Goal: Task Accomplishment & Management: Use online tool/utility

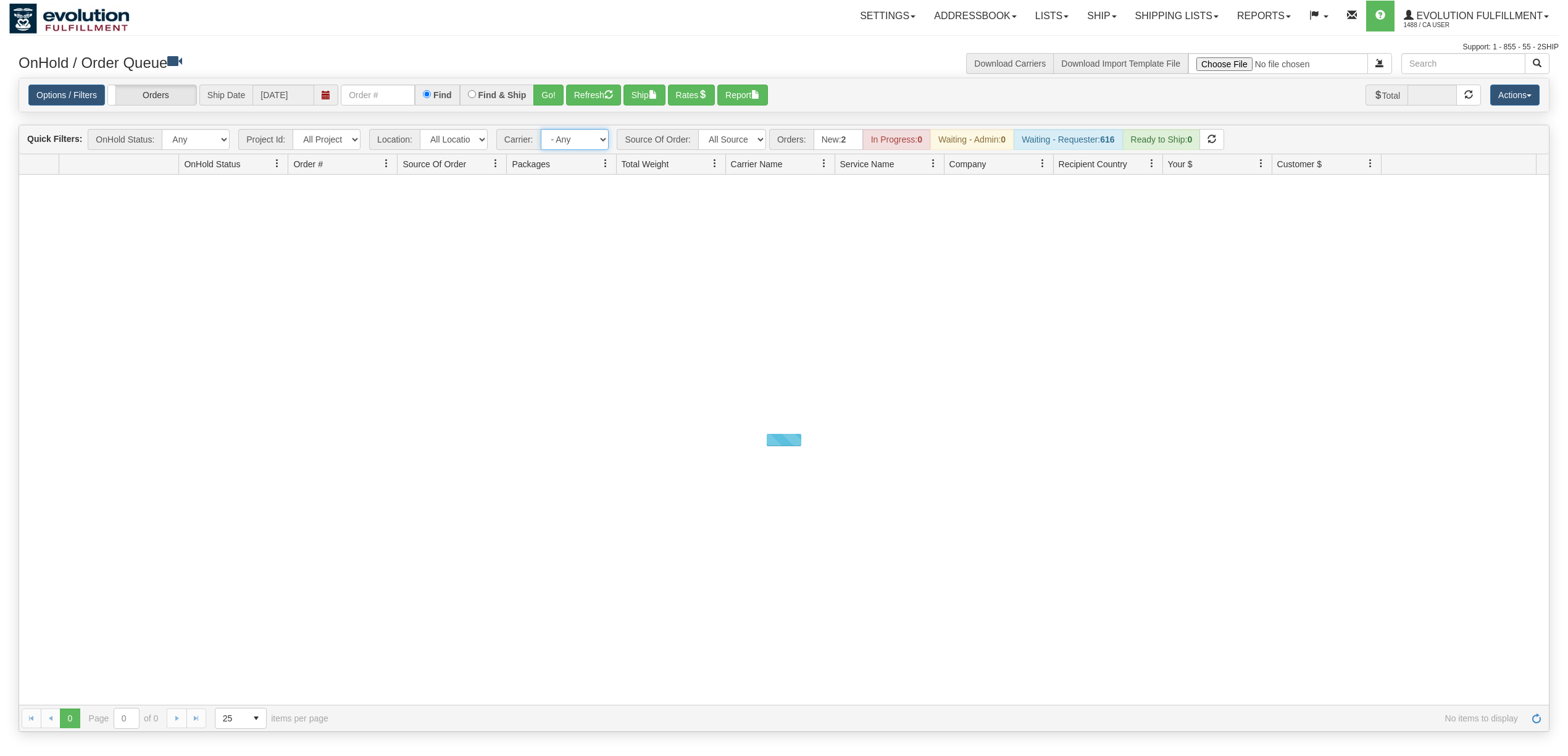
click at [589, 148] on select "- Any - Has NO carrier assigned - Has a carrier assigned FleetOptics Inc. My Ca…" at bounding box center [574, 140] width 68 height 21
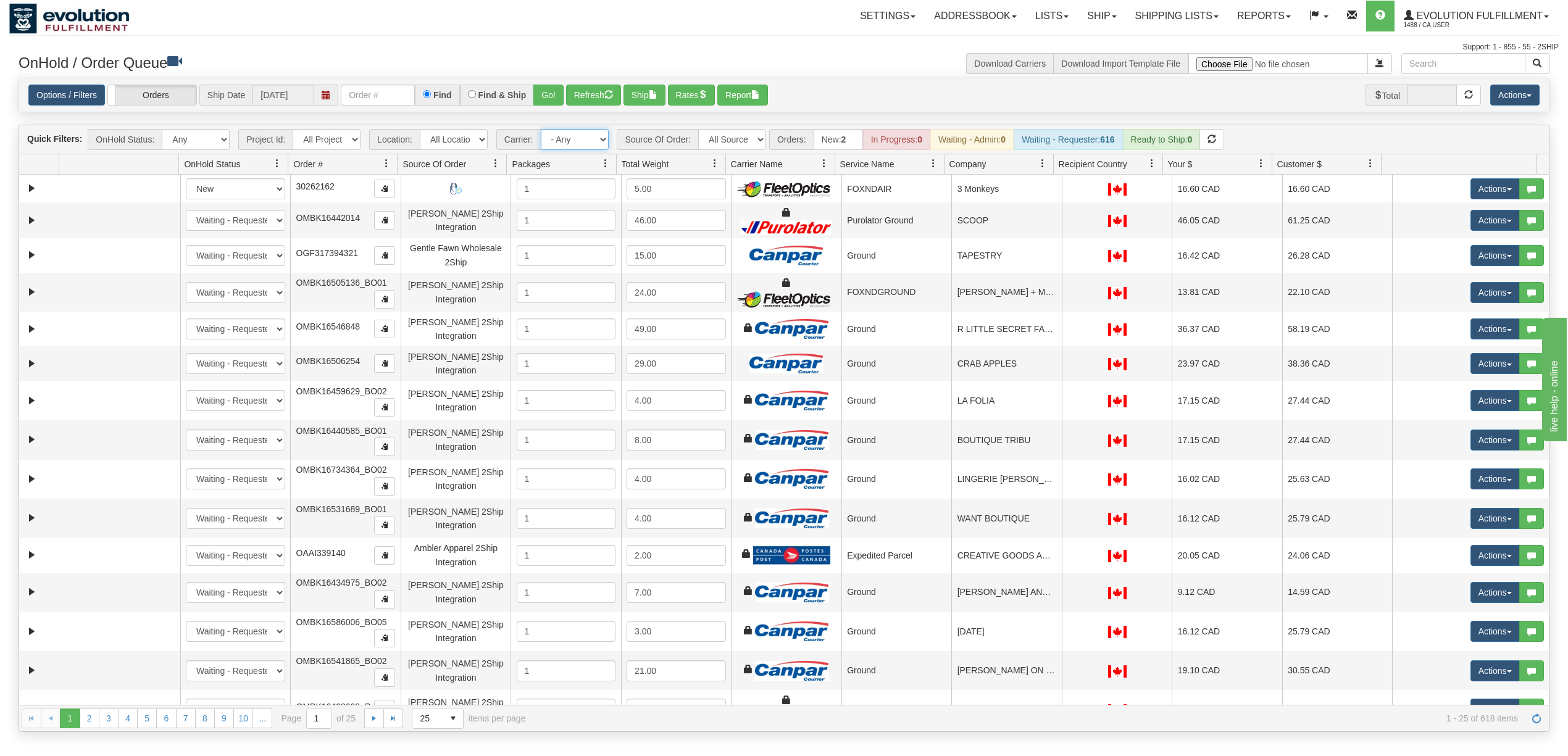
select select "-1"
click at [542, 130] on select "- Any - Has NO carrier assigned - Has a carrier assigned FleetOptics Inc. My Ca…" at bounding box center [574, 140] width 68 height 21
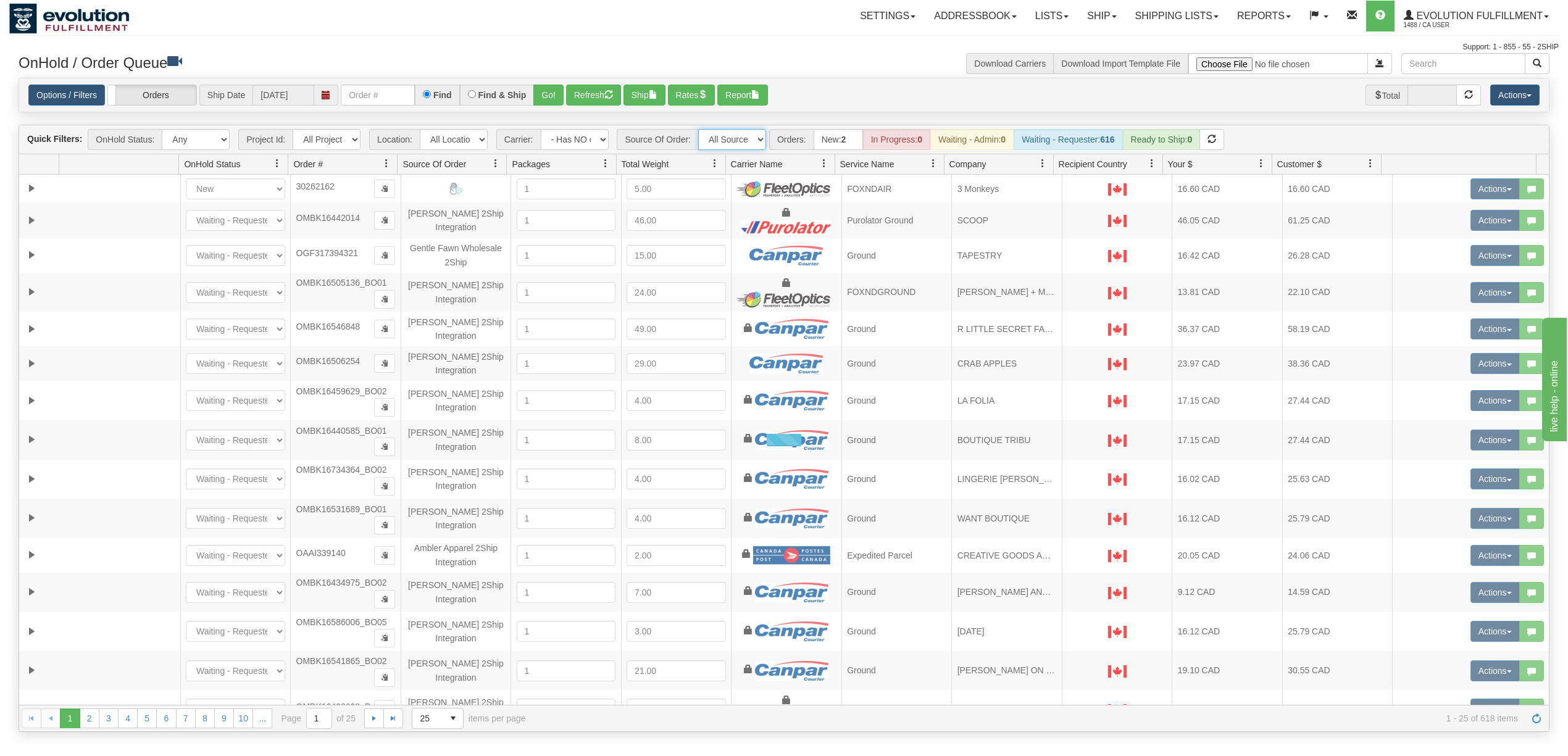
click at [731, 139] on select "All Sources AirBlaster 2Ship Integration Ambler Apparel 2Ship Integration BC [M…" at bounding box center [732, 140] width 68 height 21
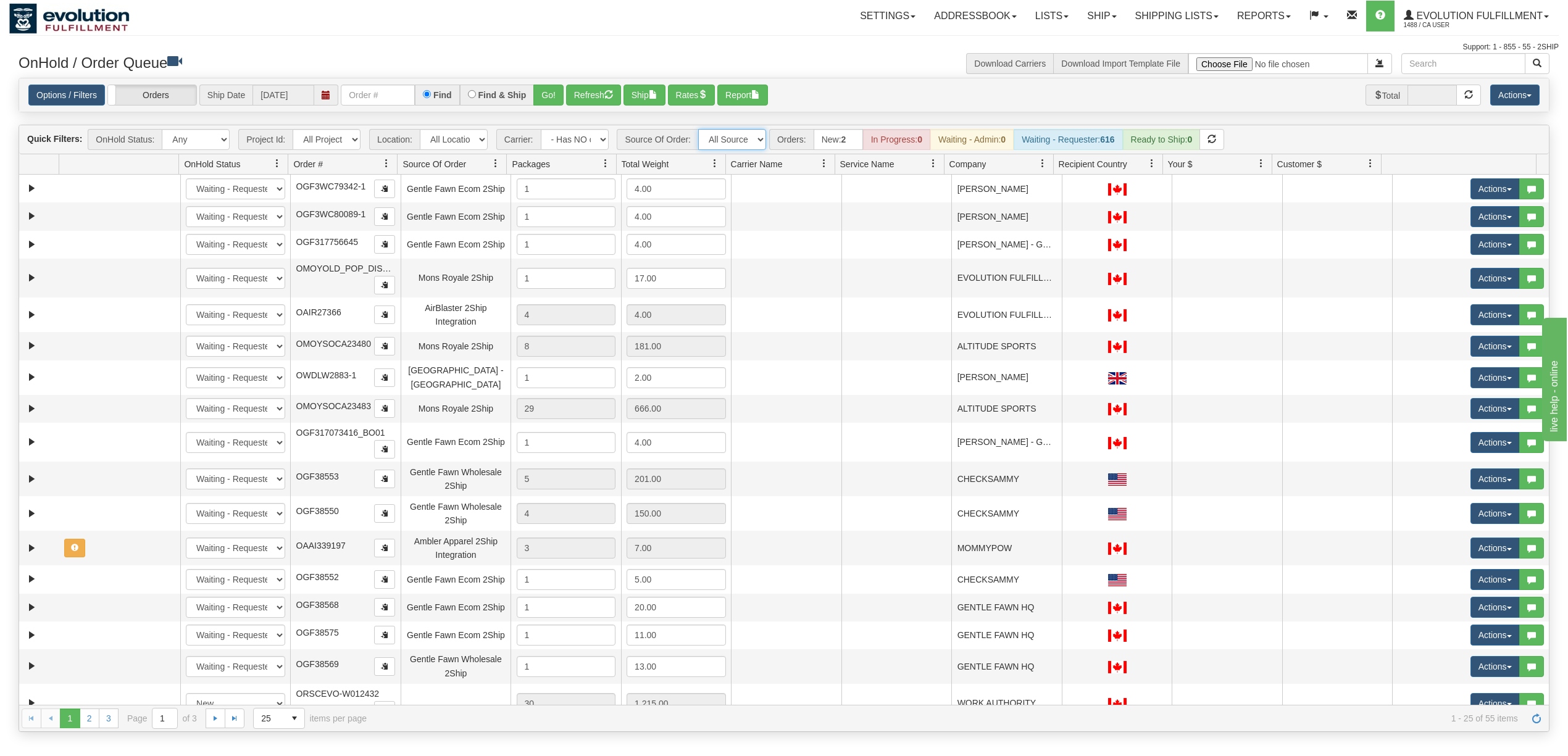
select select "Gentle Fawn Wholesale 2Ship"
click at [699, 130] on select "All Sources AirBlaster 2Ship Integration Ambler Apparel 2Ship Integration BC [M…" at bounding box center [732, 140] width 68 height 21
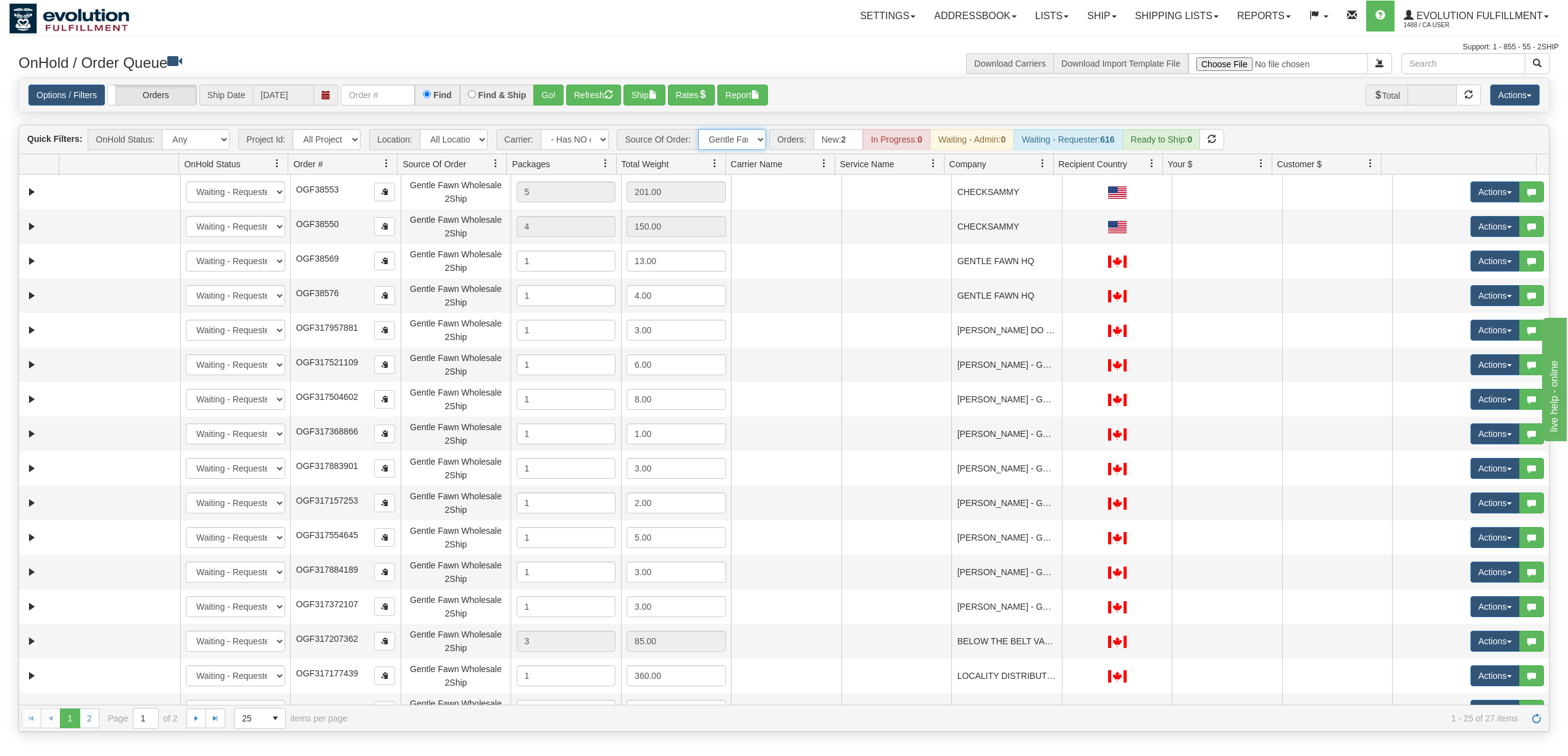
click at [1040, 168] on span at bounding box center [1042, 164] width 10 height 10
click at [1058, 196] on span "Sort Ascending" at bounding box center [1086, 193] width 64 height 12
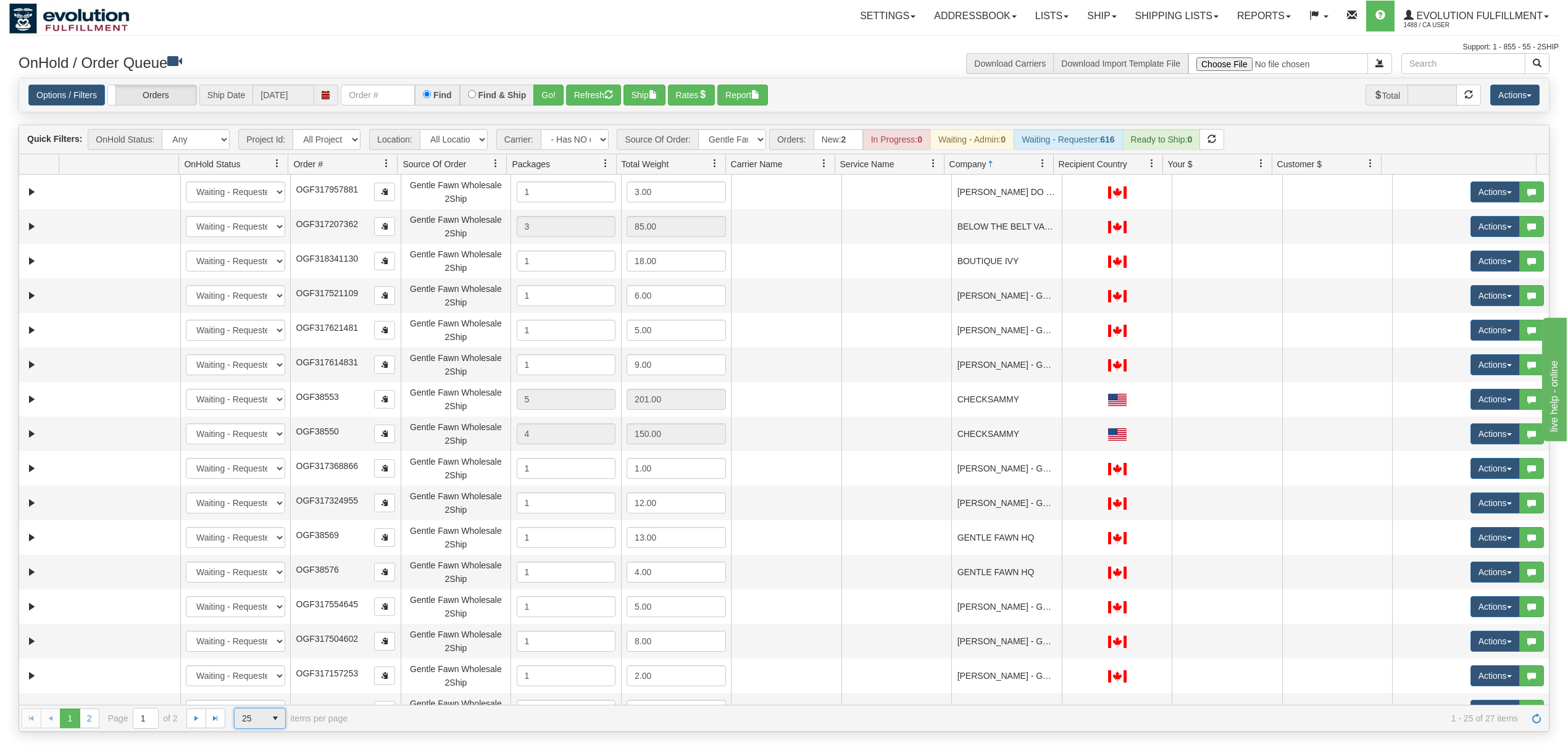
click at [243, 722] on span "25" at bounding box center [249, 719] width 16 height 12
click at [264, 682] on li "50" at bounding box center [260, 684] width 51 height 17
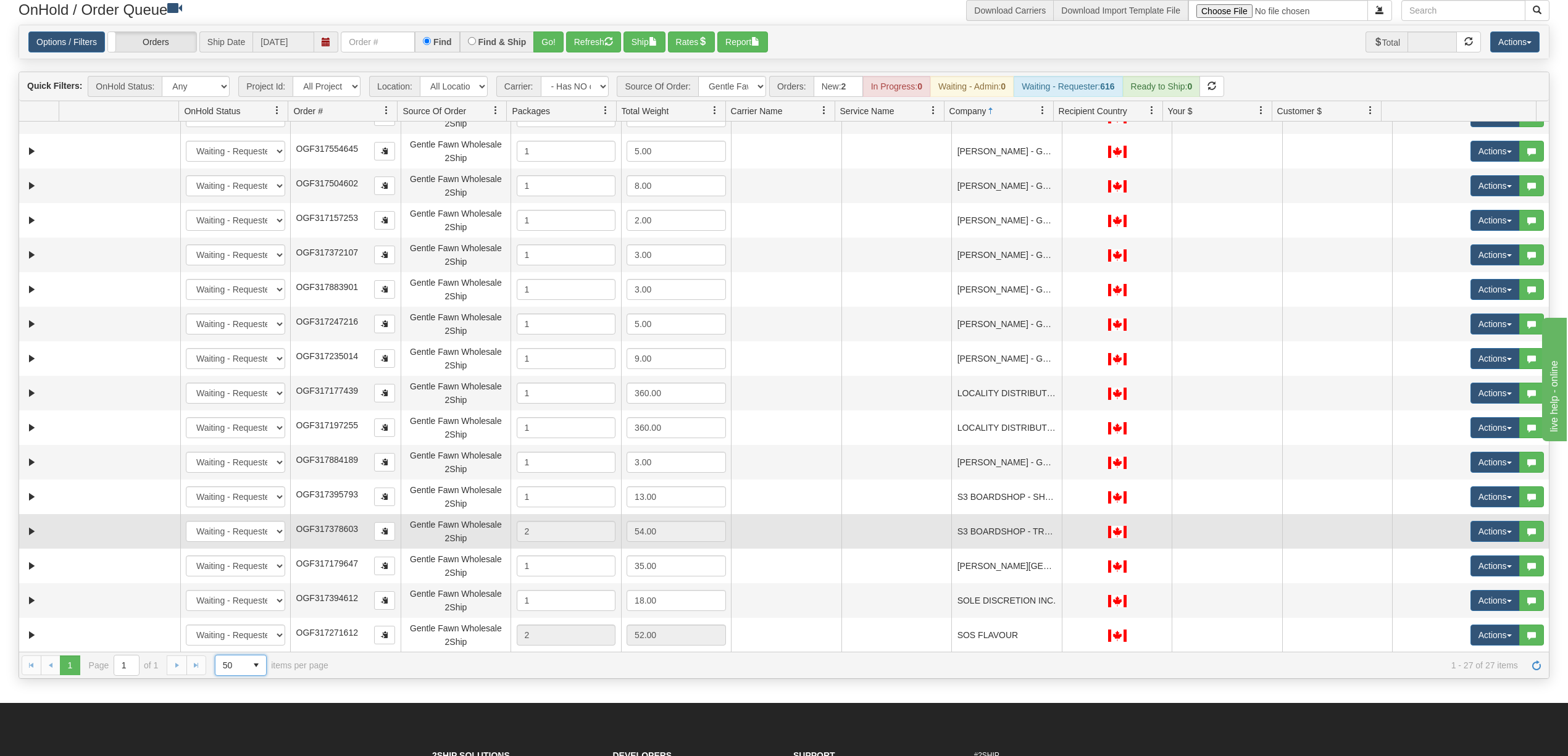
scroll to position [82, 0]
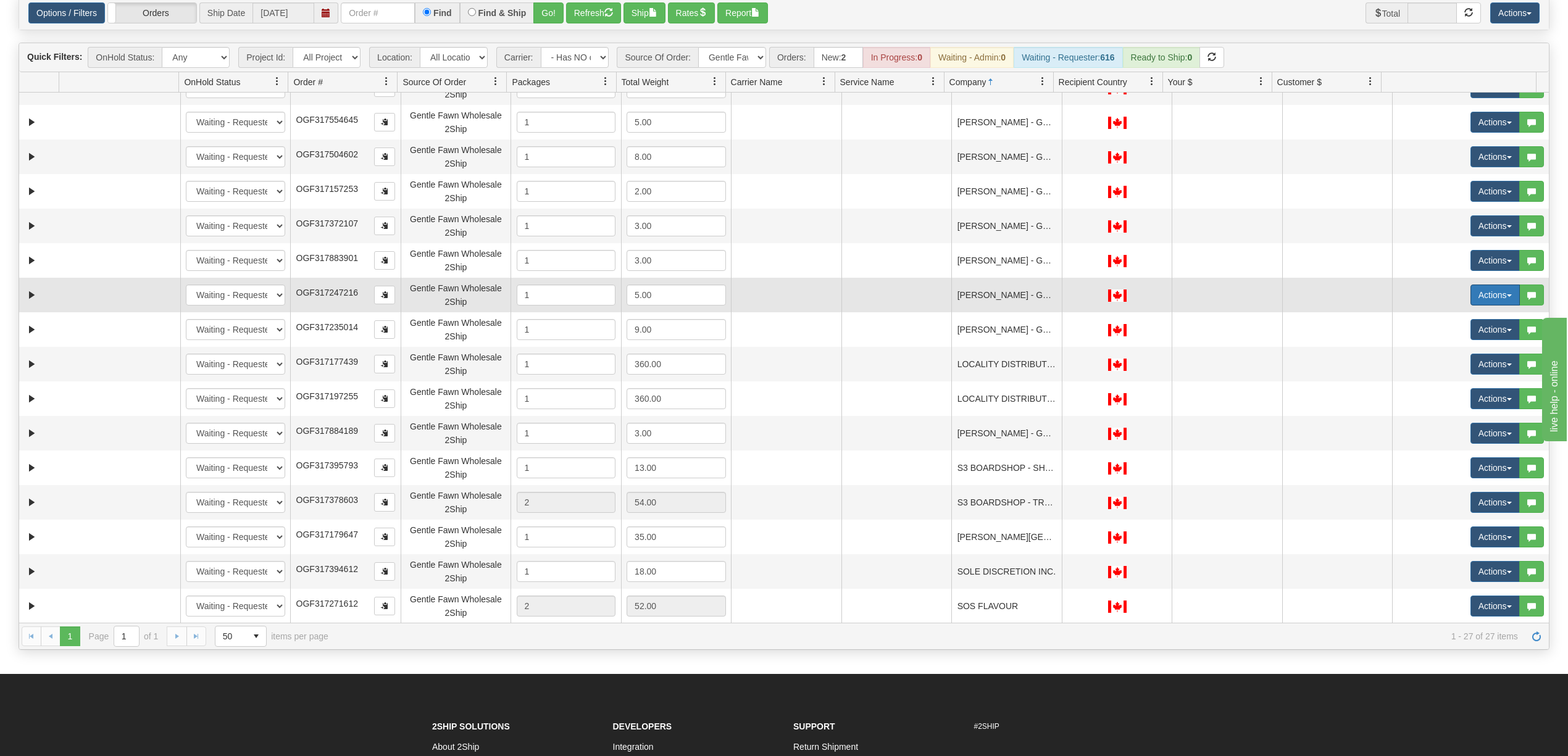
click at [1477, 300] on button "Actions" at bounding box center [1495, 295] width 49 height 21
click at [1453, 349] on span "Rate All Services" at bounding box center [1469, 351] width 74 height 10
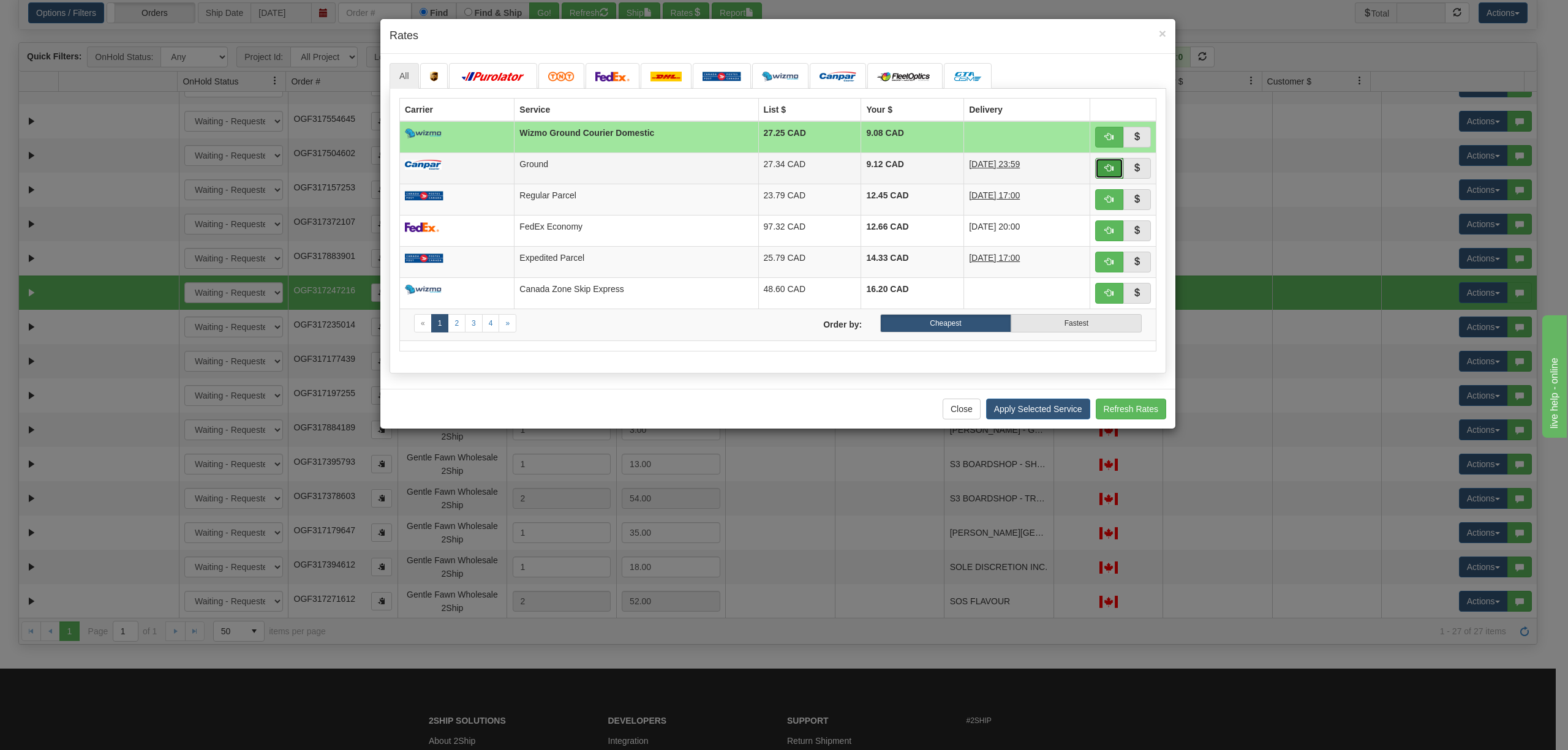
click at [1112, 169] on span "button" at bounding box center [1109, 167] width 9 height 9
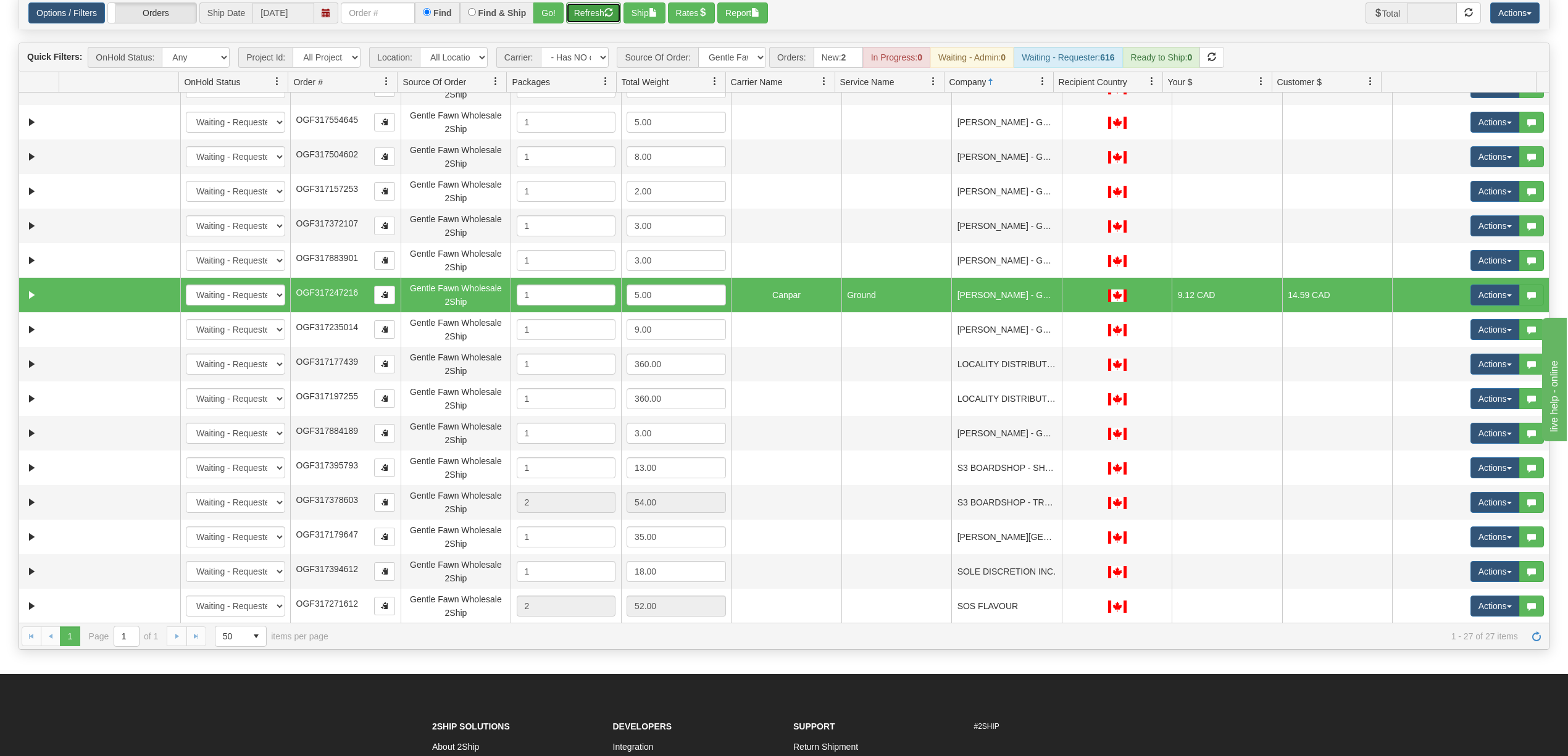
click at [594, 20] on button "Refresh" at bounding box center [593, 12] width 55 height 21
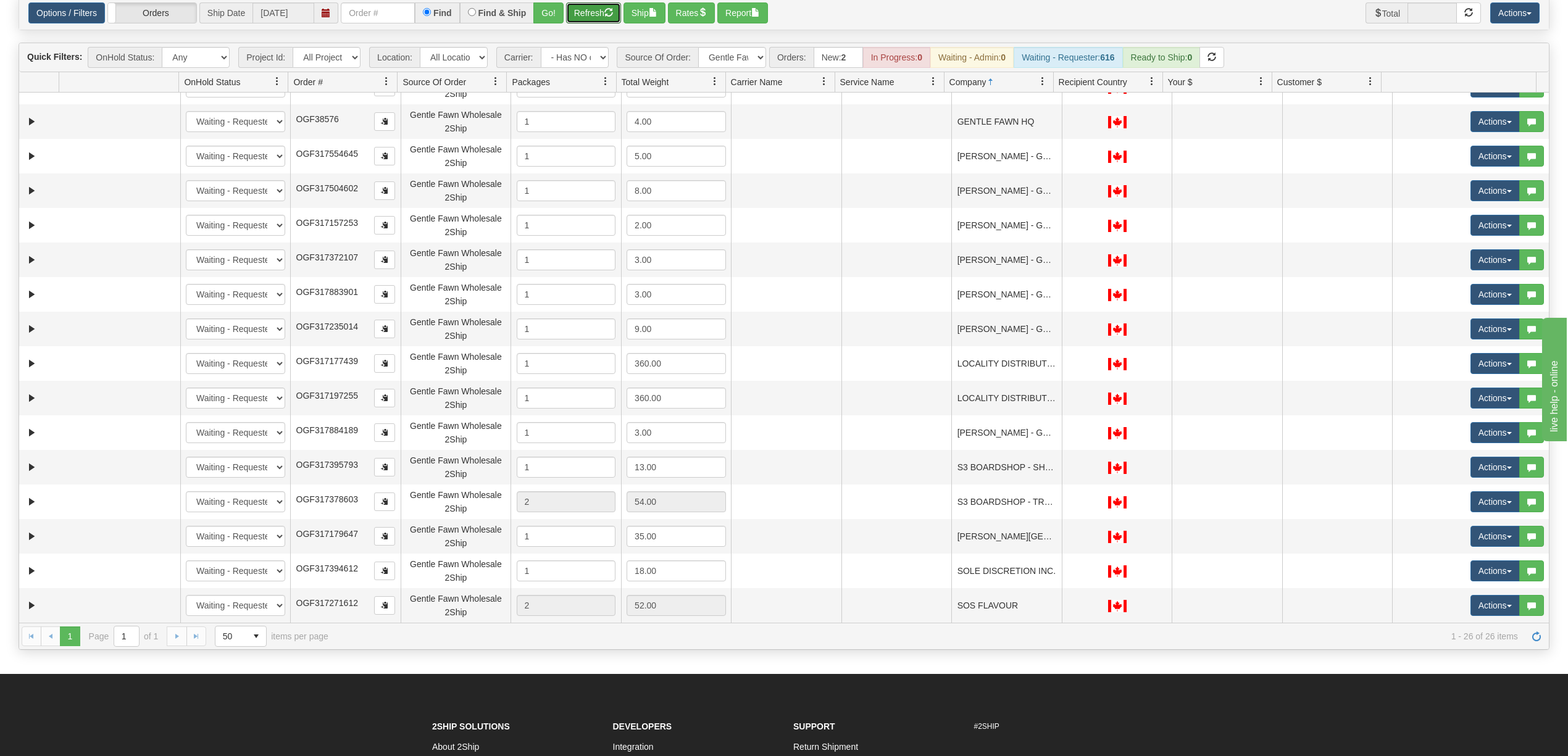
scroll to position [368, 0]
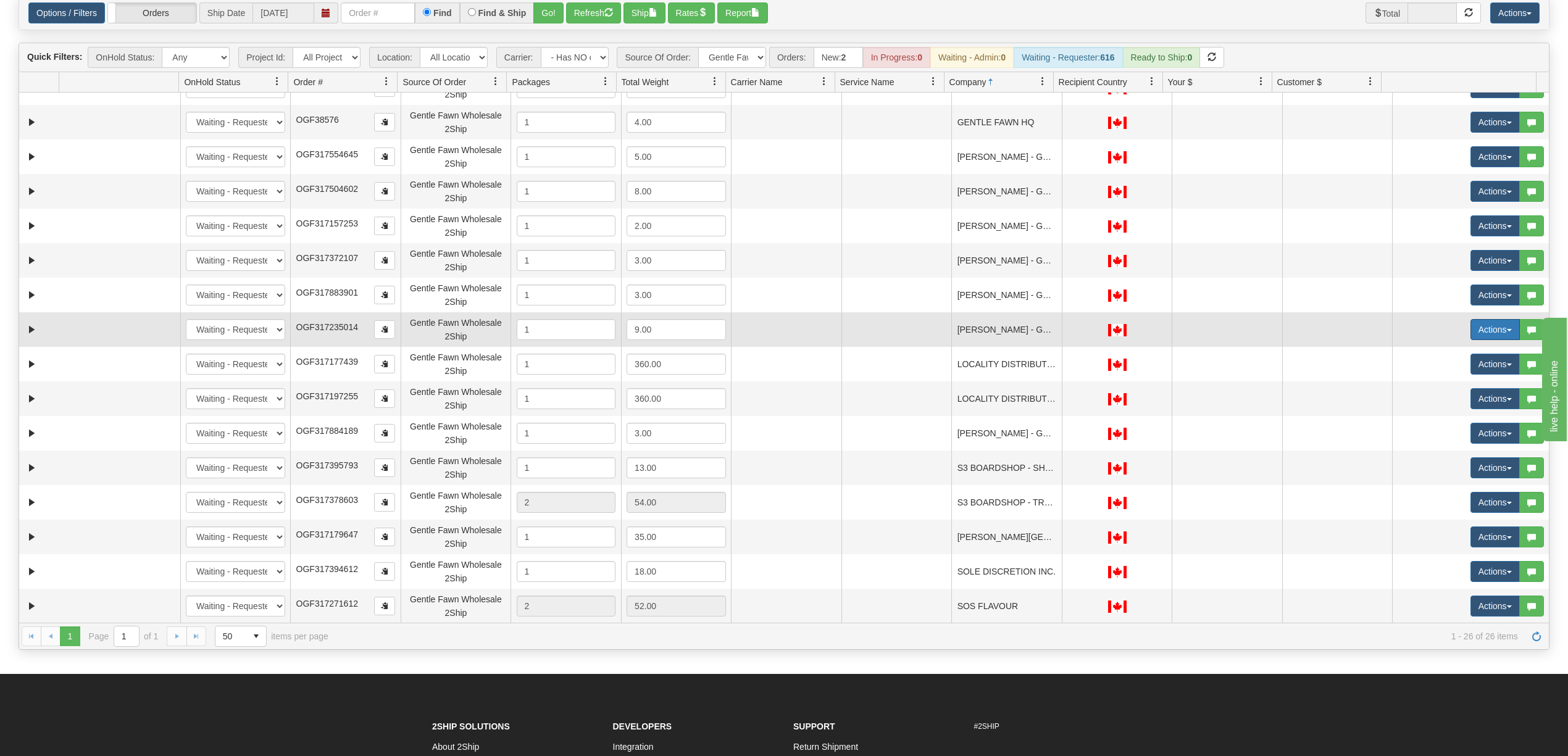
click at [1475, 326] on button "Actions" at bounding box center [1495, 329] width 49 height 21
click at [1461, 379] on link "Rate All Services" at bounding box center [1469, 385] width 99 height 16
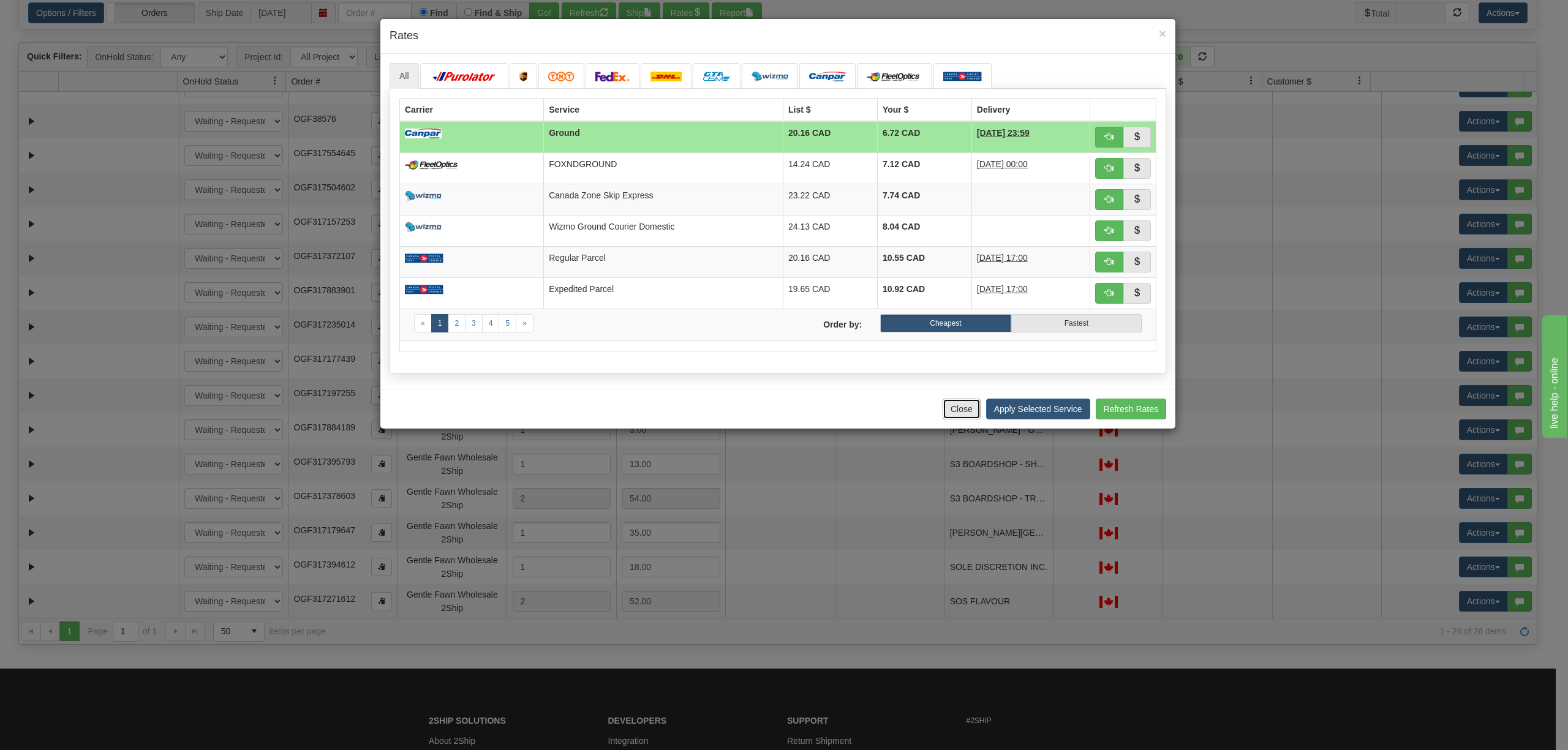
click at [956, 420] on button "Close" at bounding box center [962, 409] width 38 height 21
